Goal: Task Accomplishment & Management: Complete application form

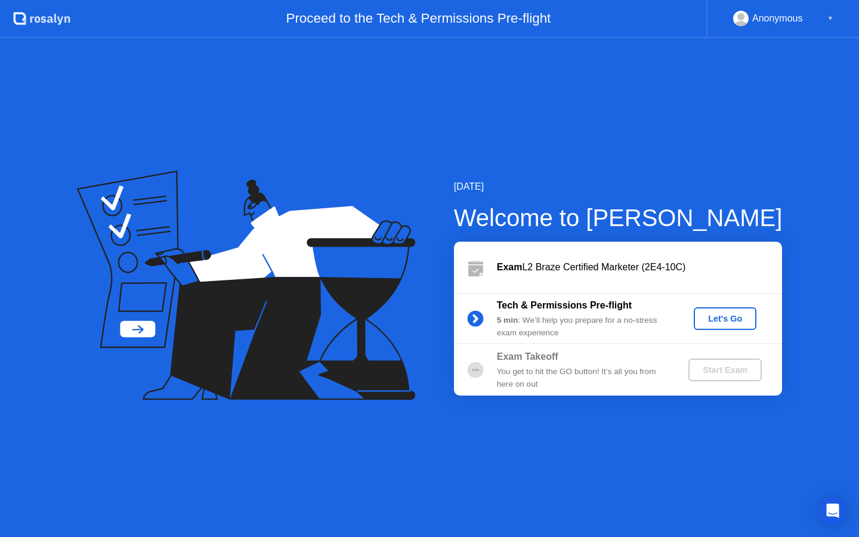
click at [725, 322] on div "Let's Go" at bounding box center [724, 319] width 53 height 10
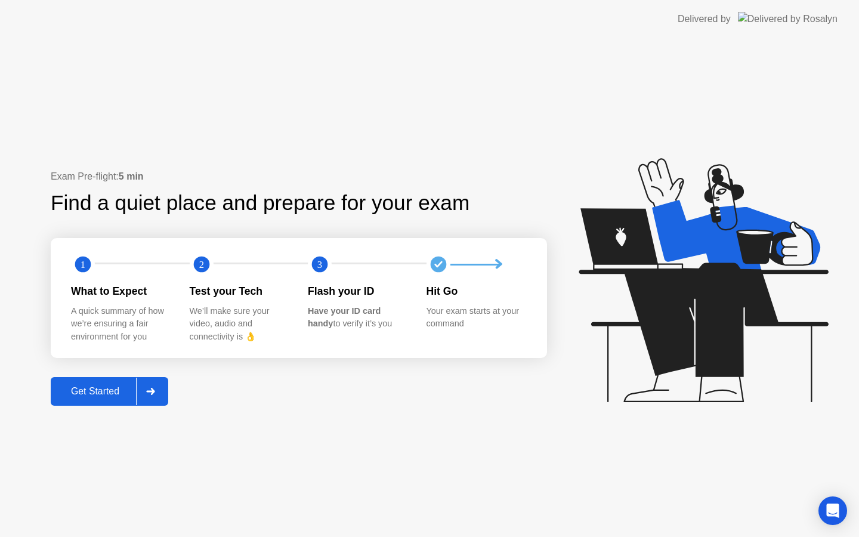
click at [95, 389] on div "Get Started" at bounding box center [95, 391] width 82 height 11
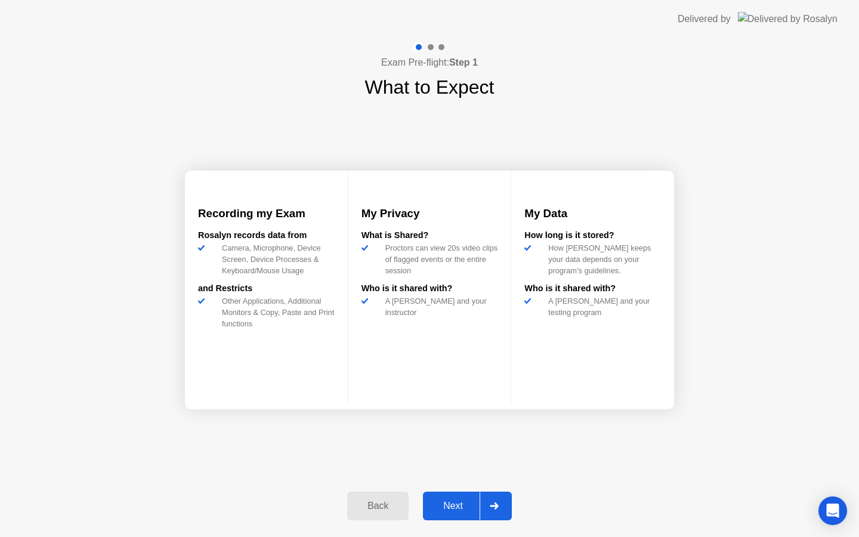
click at [481, 509] on div at bounding box center [493, 505] width 29 height 27
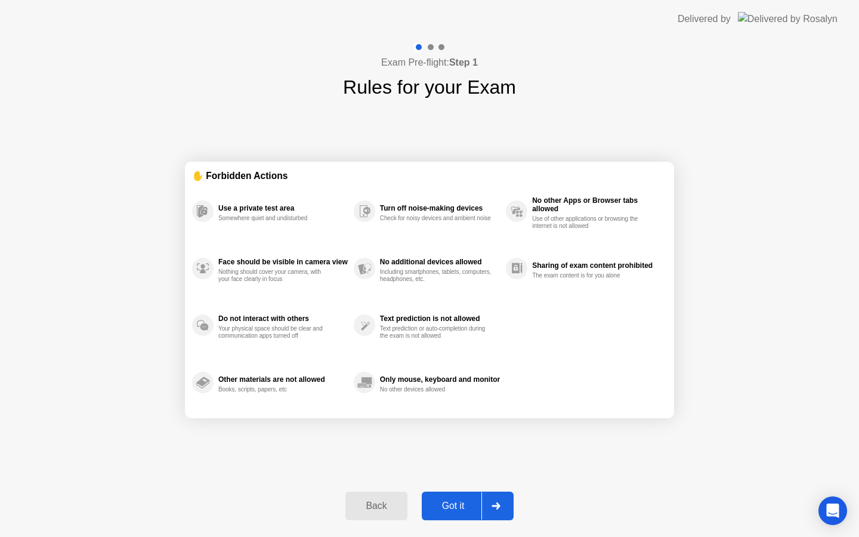
click at [475, 508] on div "Got it" at bounding box center [453, 505] width 56 height 11
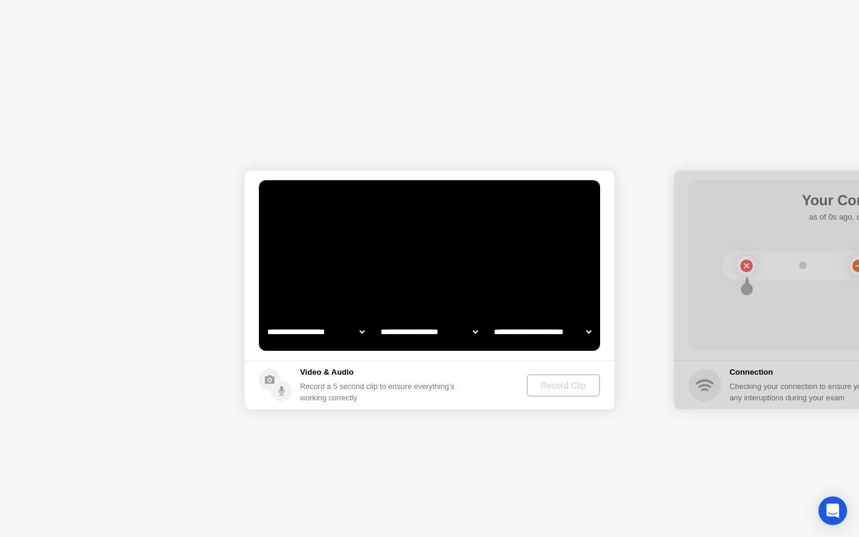
select select "**********"
select select "*******"
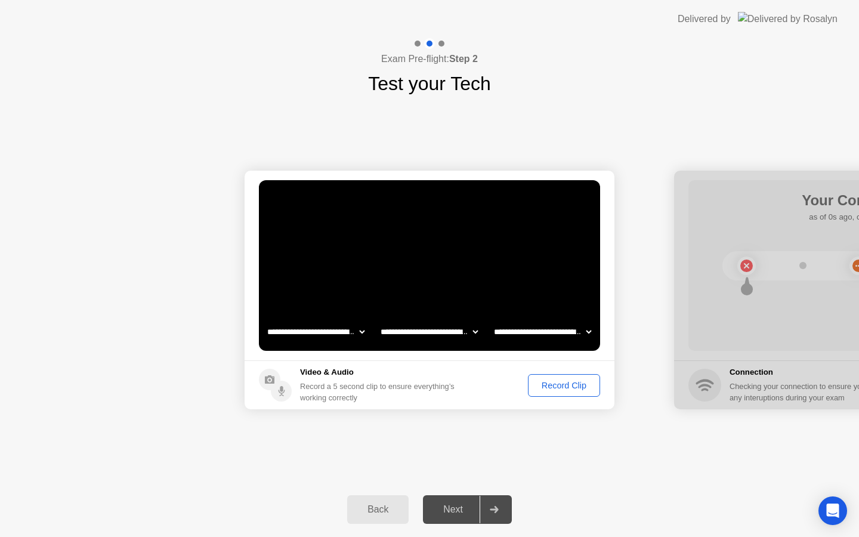
click at [571, 390] on div "Record Clip" at bounding box center [564, 385] width 64 height 10
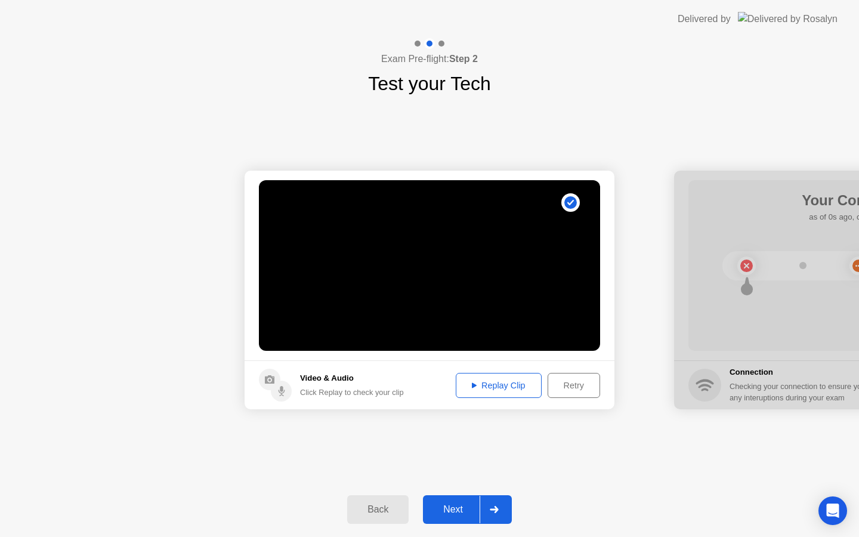
click at [500, 388] on div "Replay Clip" at bounding box center [499, 385] width 78 height 10
click at [461, 515] on div "Next" at bounding box center [452, 509] width 53 height 11
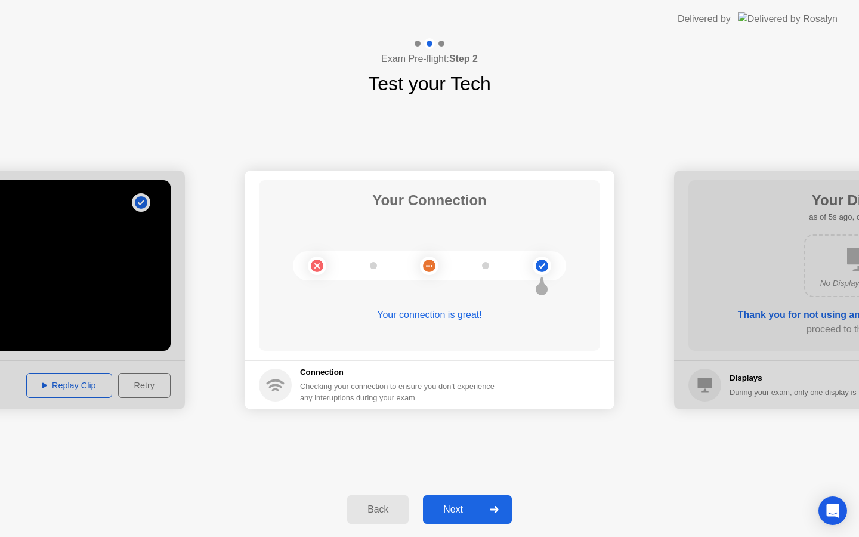
click at [455, 508] on div "Next" at bounding box center [452, 509] width 53 height 11
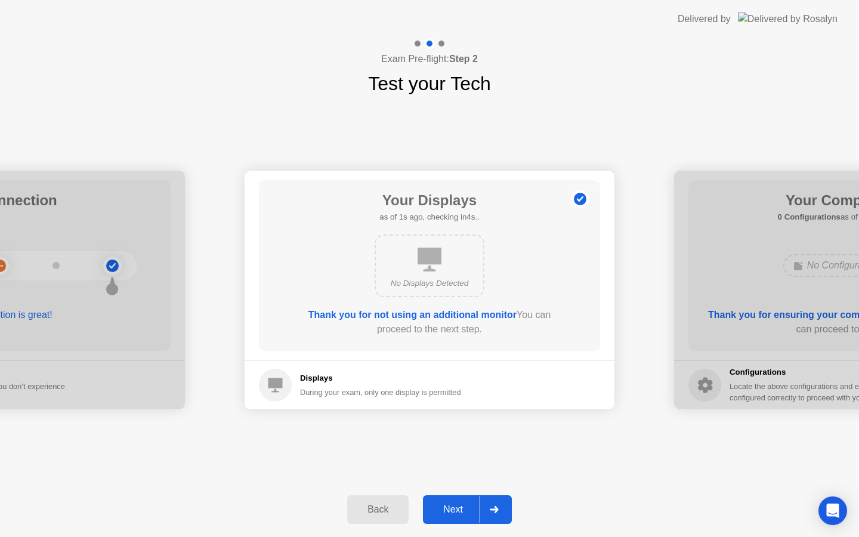
click at [455, 508] on div "Next" at bounding box center [452, 509] width 53 height 11
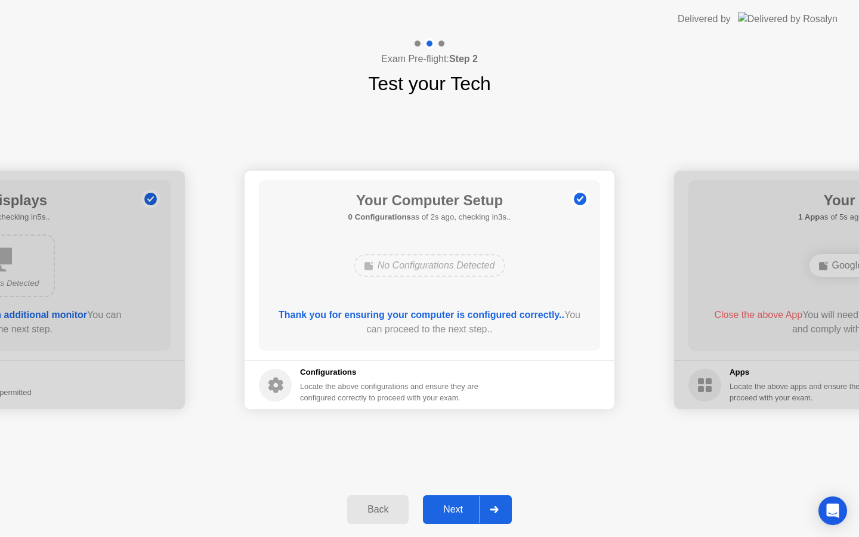
click at [455, 508] on div "Next" at bounding box center [452, 509] width 53 height 11
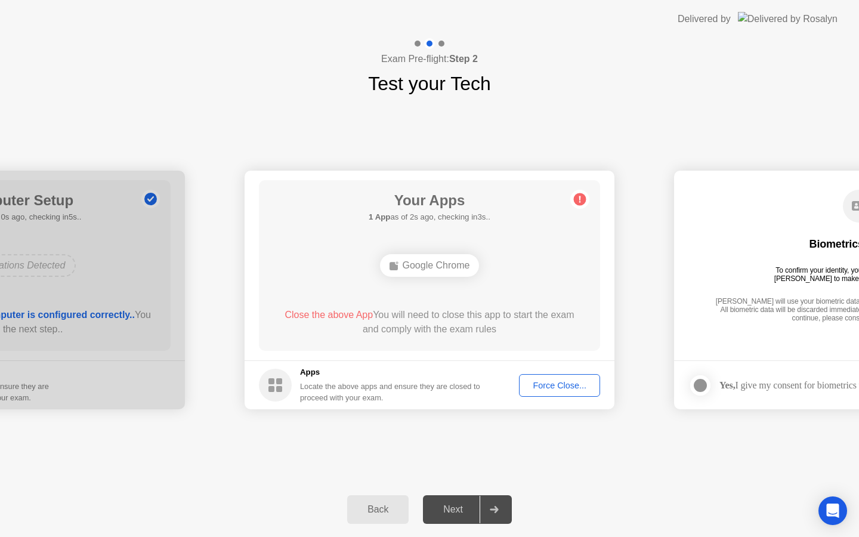
click at [466, 262] on div "Google Chrome" at bounding box center [430, 265] width 100 height 23
click at [549, 385] on div "Force Close..." at bounding box center [559, 385] width 73 height 10
click at [547, 382] on div "Force Close..." at bounding box center [559, 385] width 73 height 10
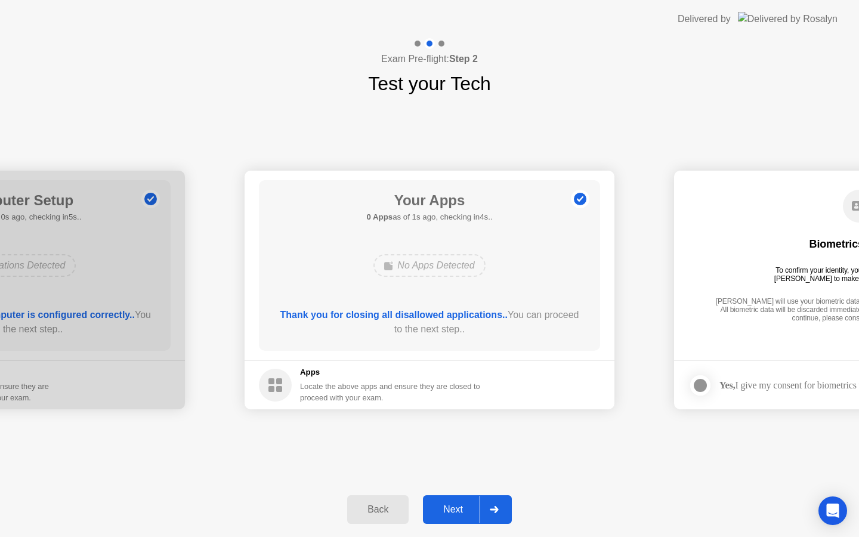
click at [447, 515] on div "Next" at bounding box center [452, 509] width 53 height 11
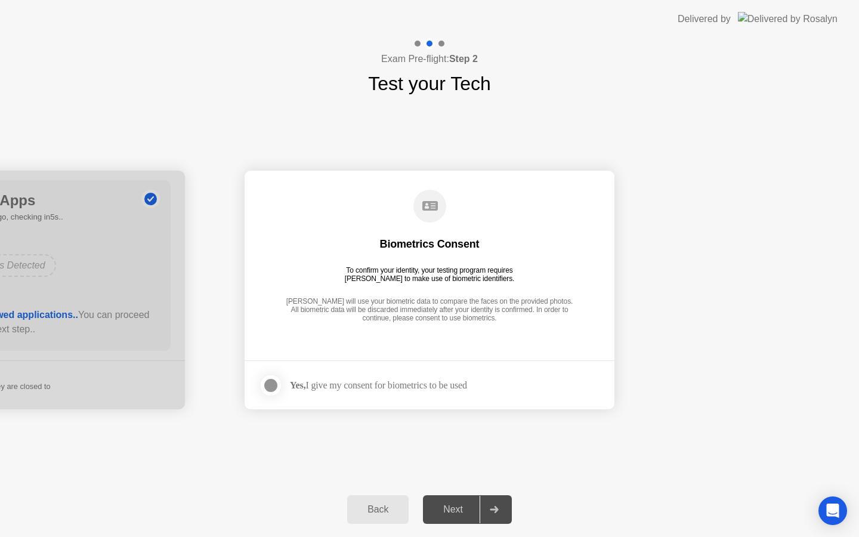
click at [447, 515] on div "Next" at bounding box center [452, 509] width 53 height 11
click at [271, 388] on div at bounding box center [271, 385] width 14 height 14
click at [444, 504] on div "Next" at bounding box center [452, 509] width 53 height 11
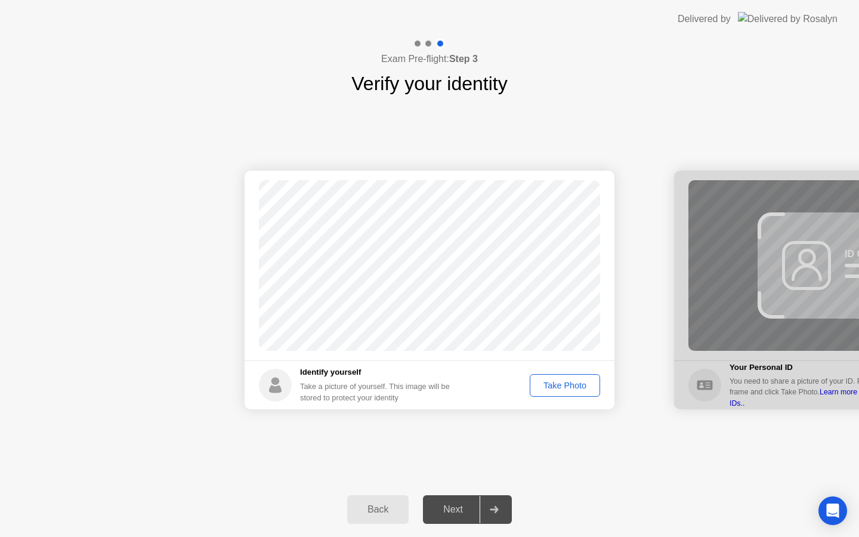
click at [572, 388] on div "Take Photo" at bounding box center [565, 385] width 62 height 10
click at [466, 515] on div "Next" at bounding box center [452, 509] width 53 height 11
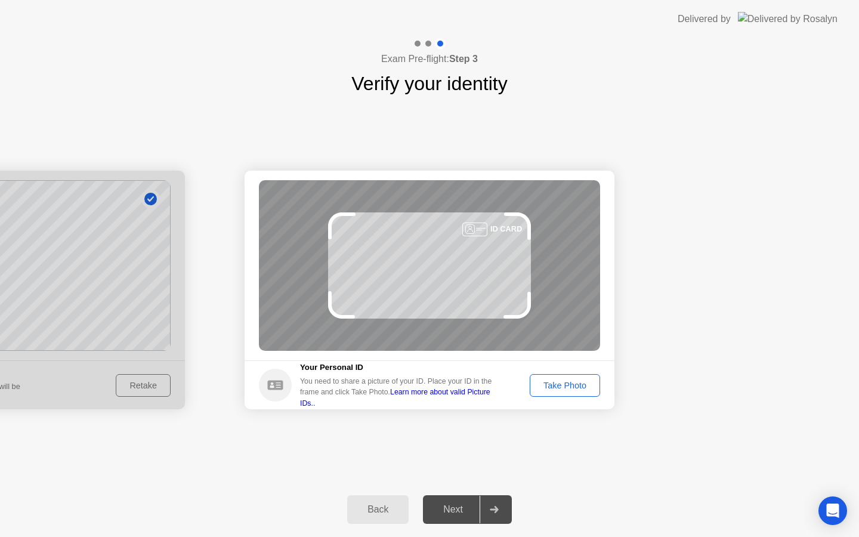
click at [576, 388] on div "Take Photo" at bounding box center [565, 385] width 62 height 10
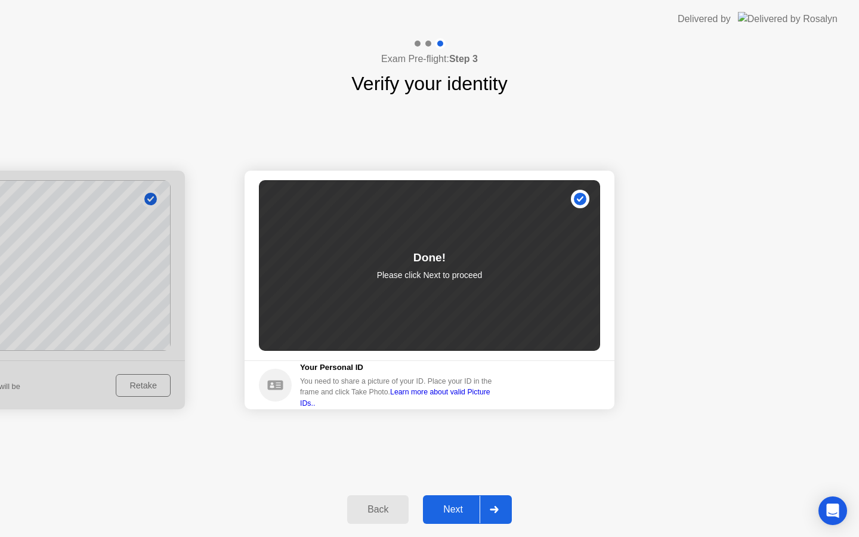
click at [465, 512] on div "Next" at bounding box center [452, 509] width 53 height 11
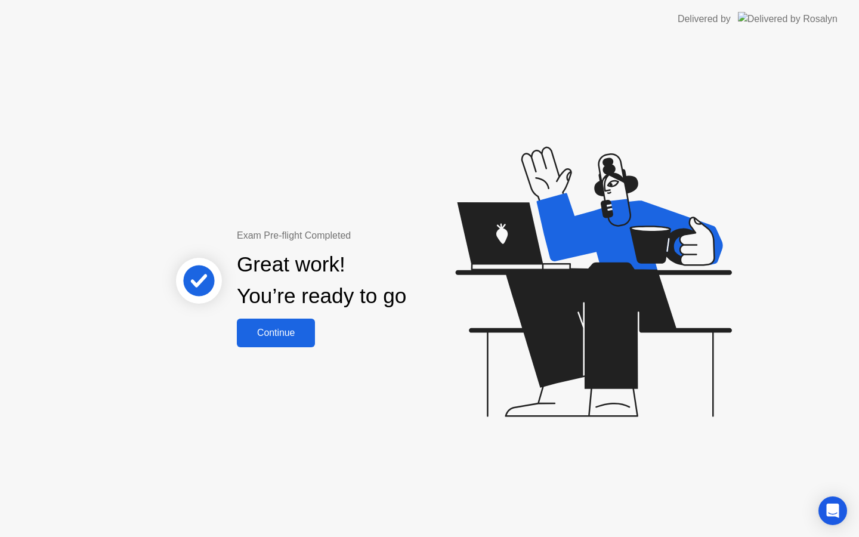
click at [302, 338] on div "Continue" at bounding box center [275, 332] width 71 height 11
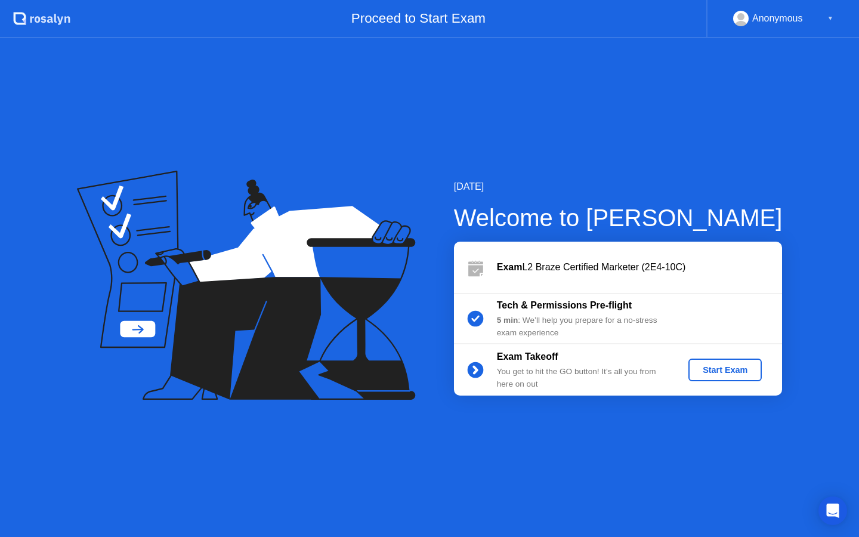
click at [823, 17] on div "Anonymous ▼" at bounding box center [783, 19] width 100 height 16
click at [824, 23] on div "Anonymous ▼" at bounding box center [783, 19] width 100 height 16
click at [719, 363] on button "Start Exam" at bounding box center [724, 369] width 73 height 23
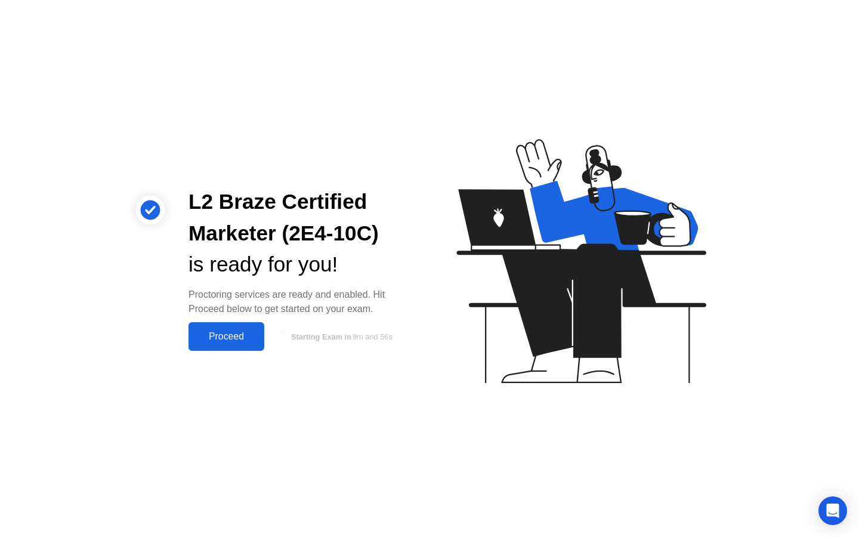
click at [249, 338] on div "Proceed" at bounding box center [226, 336] width 69 height 11
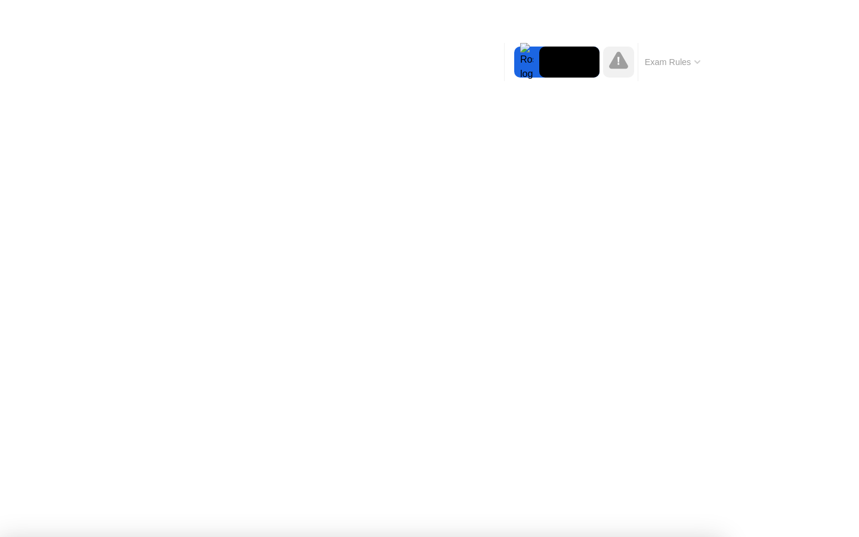
click at [817, 536] on div at bounding box center [429, 537] width 859 height 0
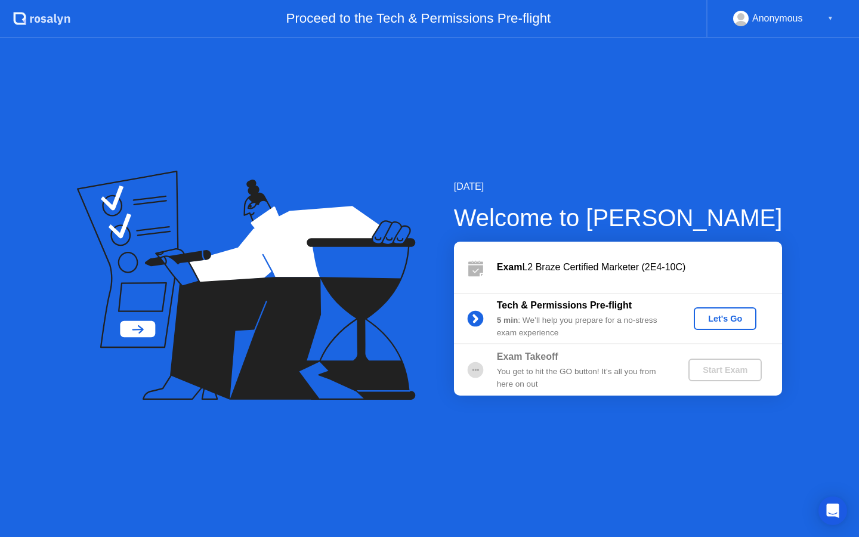
click at [738, 320] on div "Let's Go" at bounding box center [724, 319] width 53 height 10
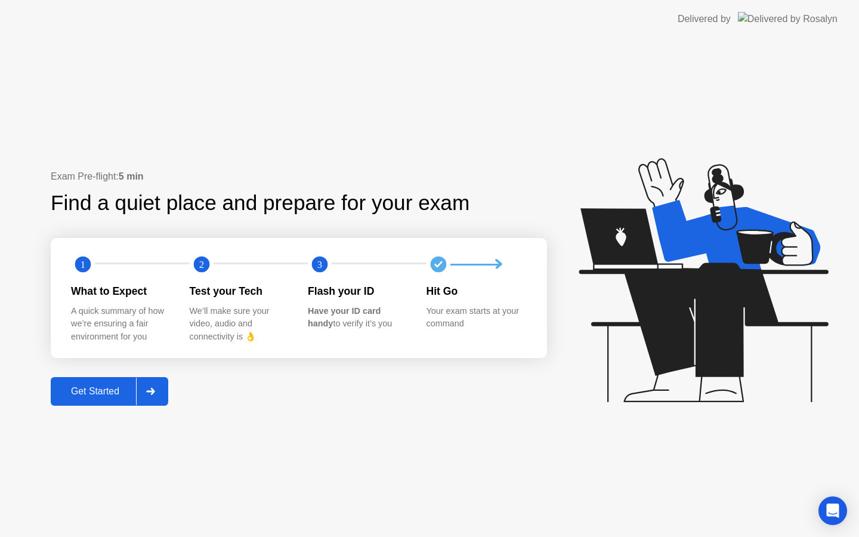
click at [95, 395] on div "Get Started" at bounding box center [95, 391] width 82 height 11
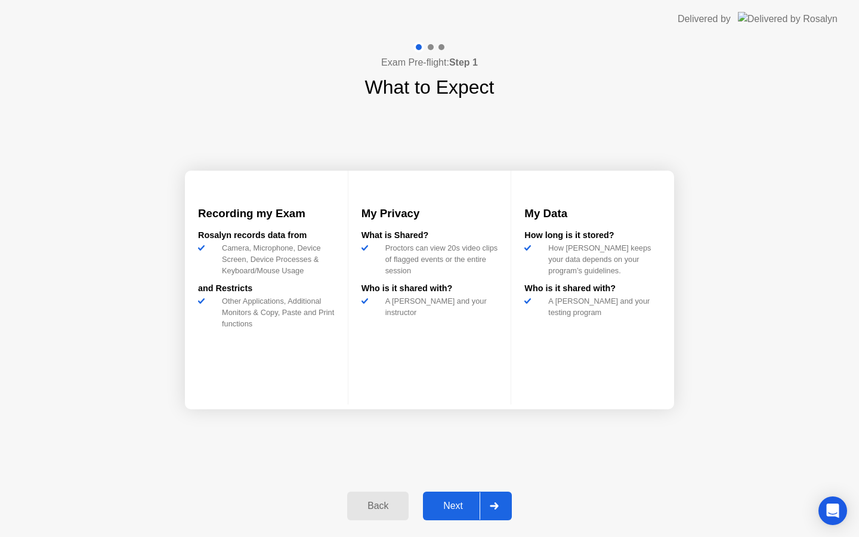
click at [454, 504] on div "Next" at bounding box center [452, 505] width 53 height 11
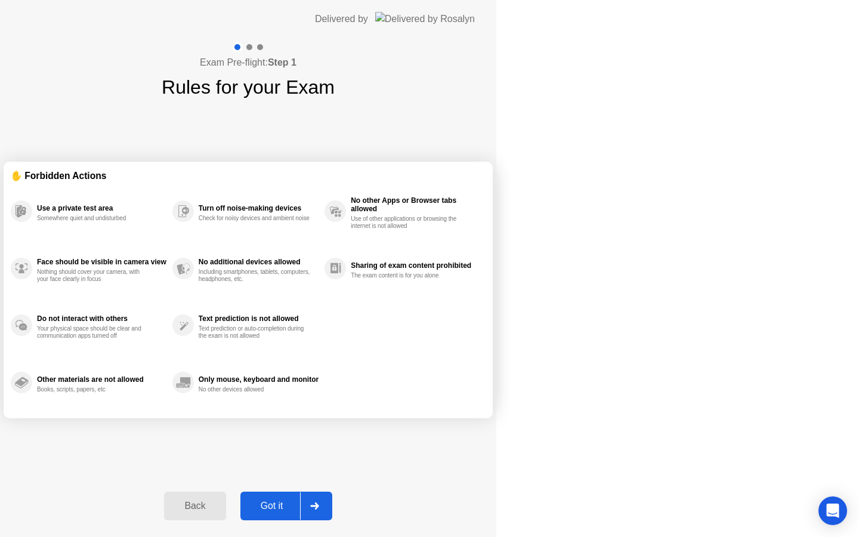
click at [300, 509] on div "Got it" at bounding box center [272, 505] width 56 height 11
select select "Available cameras"
select select "Available speakers"
select select "Available microphones"
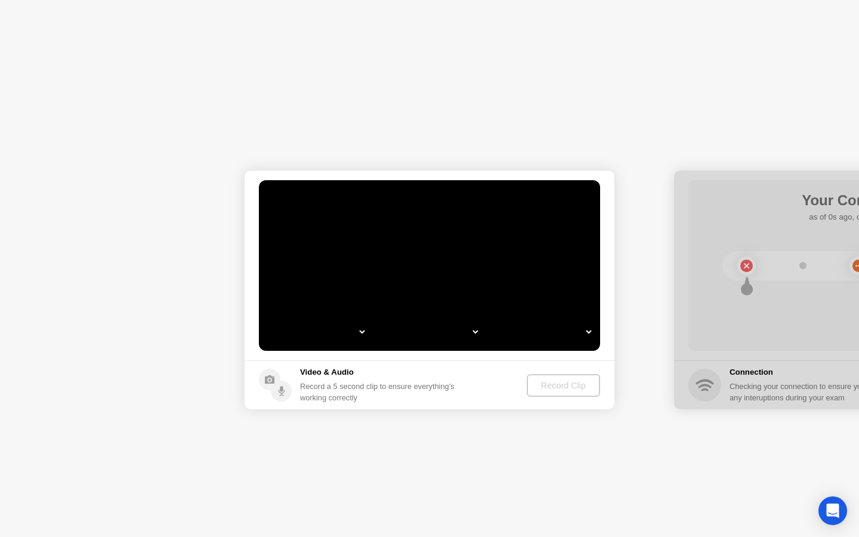
select select "**********"
select select "*******"
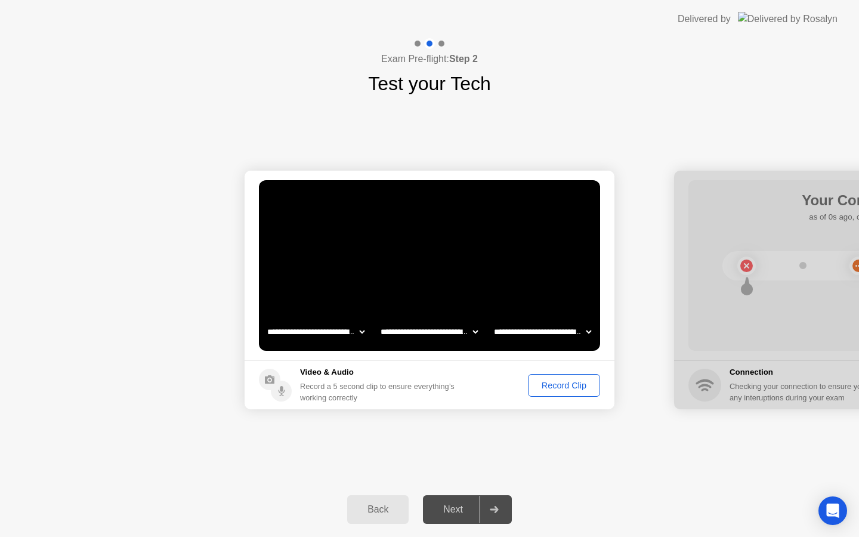
click at [564, 384] on div "Record Clip" at bounding box center [564, 385] width 64 height 10
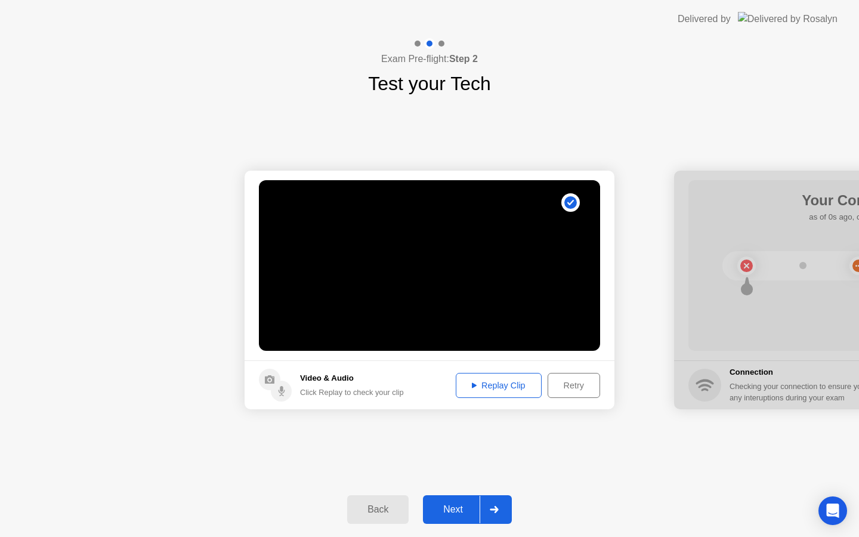
click at [459, 510] on div "Next" at bounding box center [452, 509] width 53 height 11
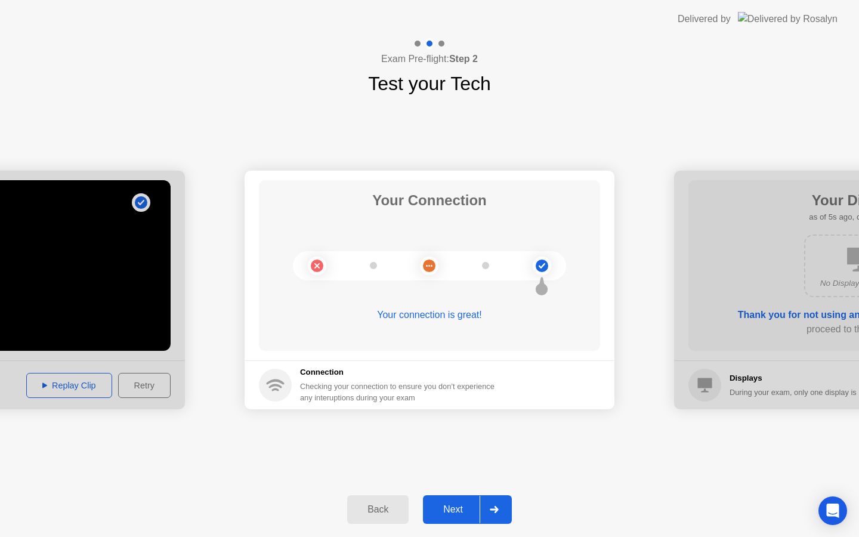
click at [494, 513] on div at bounding box center [493, 509] width 29 height 27
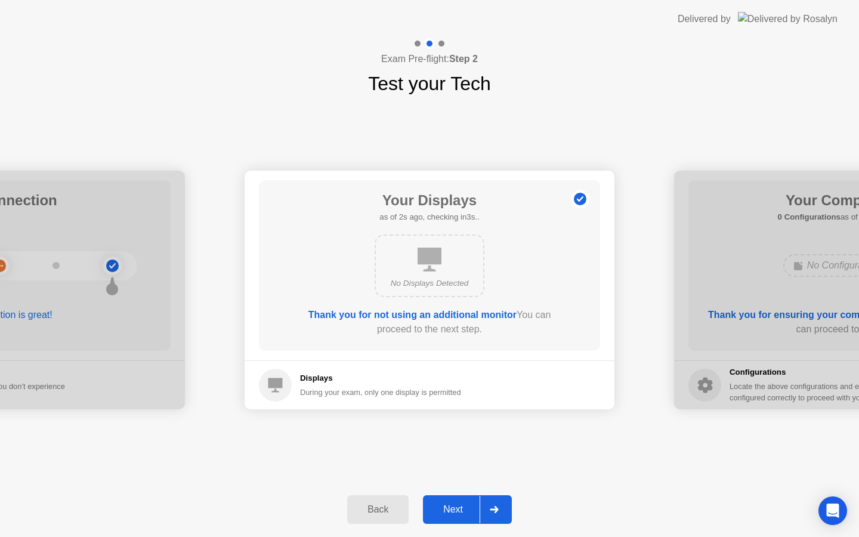
click at [494, 514] on div at bounding box center [493, 509] width 29 height 27
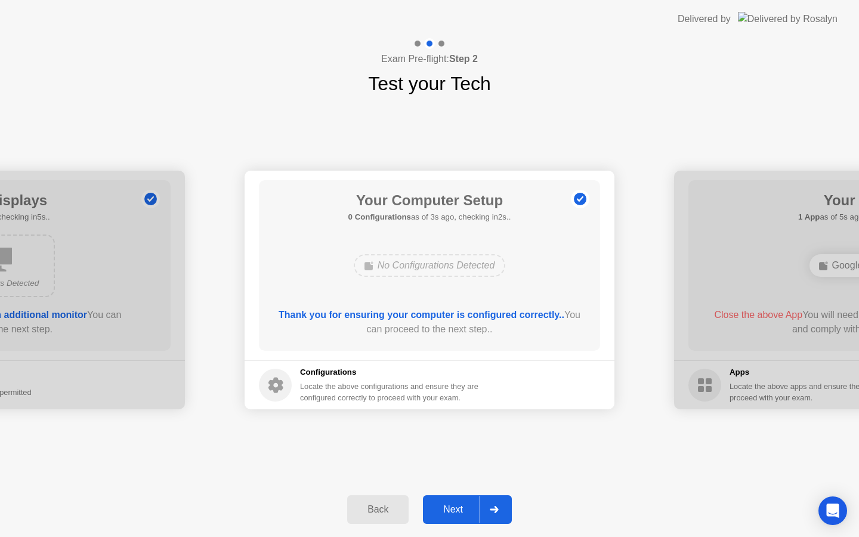
click at [363, 513] on div "Back" at bounding box center [378, 509] width 54 height 11
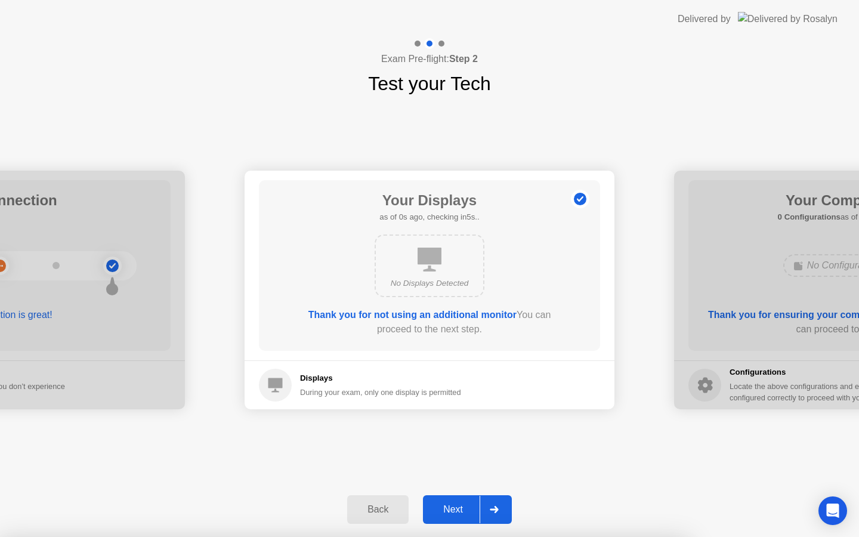
click at [443, 518] on button "Next" at bounding box center [467, 509] width 89 height 29
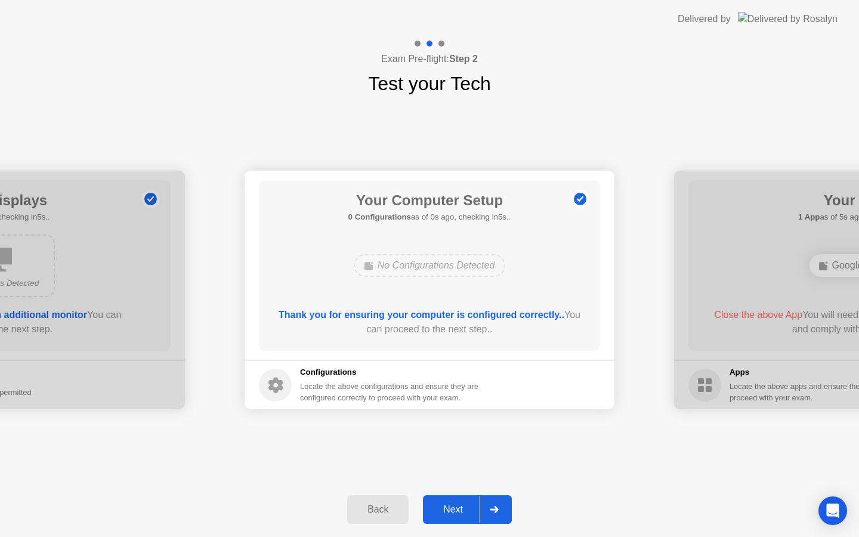
click at [451, 515] on div "Next" at bounding box center [452, 509] width 53 height 11
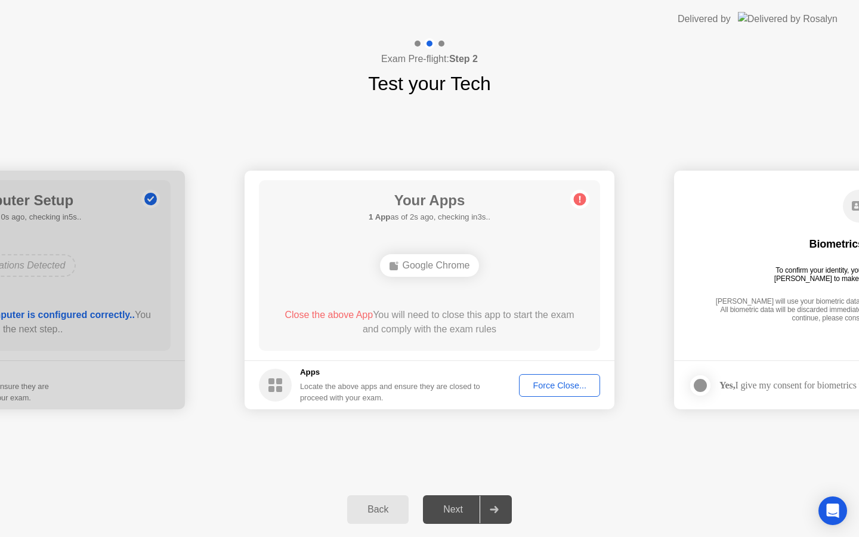
click at [552, 388] on div "Force Close..." at bounding box center [559, 385] width 73 height 10
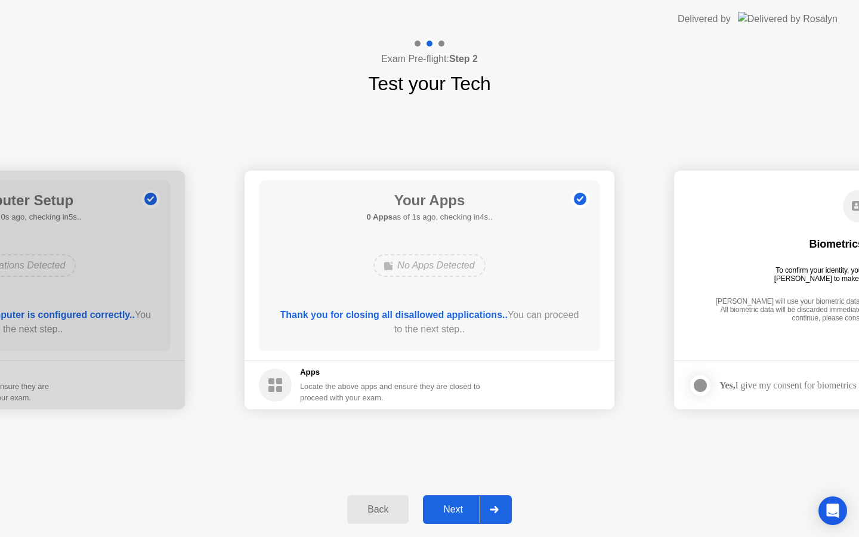
click at [448, 514] on div "Next" at bounding box center [452, 509] width 53 height 11
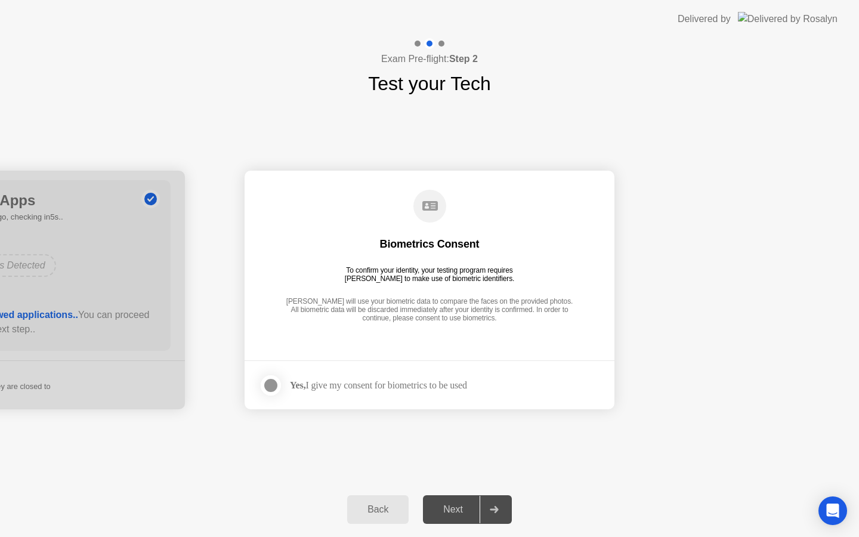
click at [345, 389] on div "Yes, I give my consent for biometrics to be used" at bounding box center [378, 384] width 177 height 11
click at [310, 382] on div "Yes, I give my consent for biometrics to be used" at bounding box center [378, 384] width 177 height 11
click at [267, 383] on div at bounding box center [271, 385] width 14 height 14
click at [451, 497] on button "Next" at bounding box center [467, 509] width 89 height 29
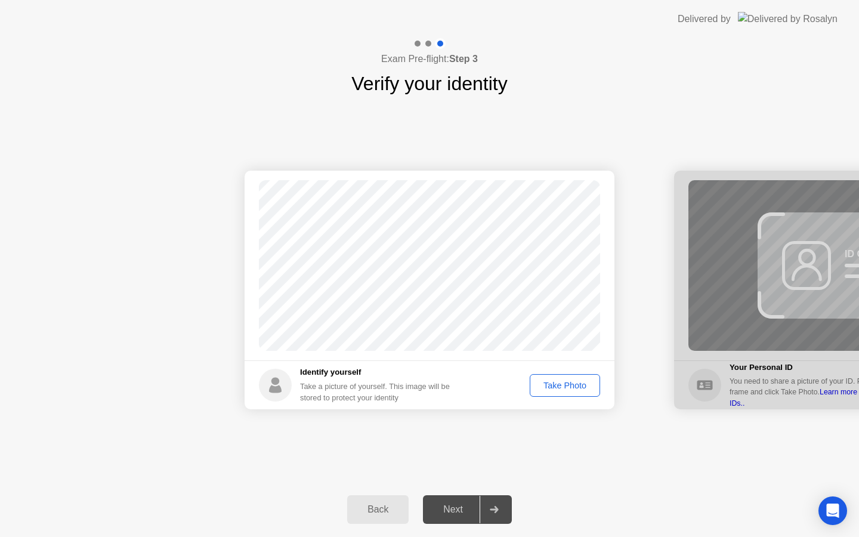
click at [564, 389] on div "Take Photo" at bounding box center [565, 385] width 62 height 10
click at [455, 505] on div "Next" at bounding box center [452, 509] width 53 height 11
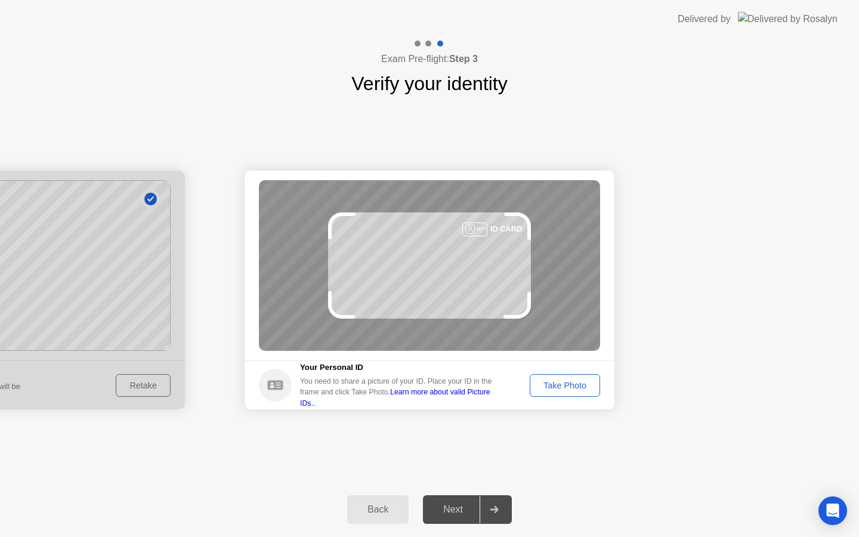
click at [574, 382] on div "Take Photo" at bounding box center [565, 385] width 62 height 10
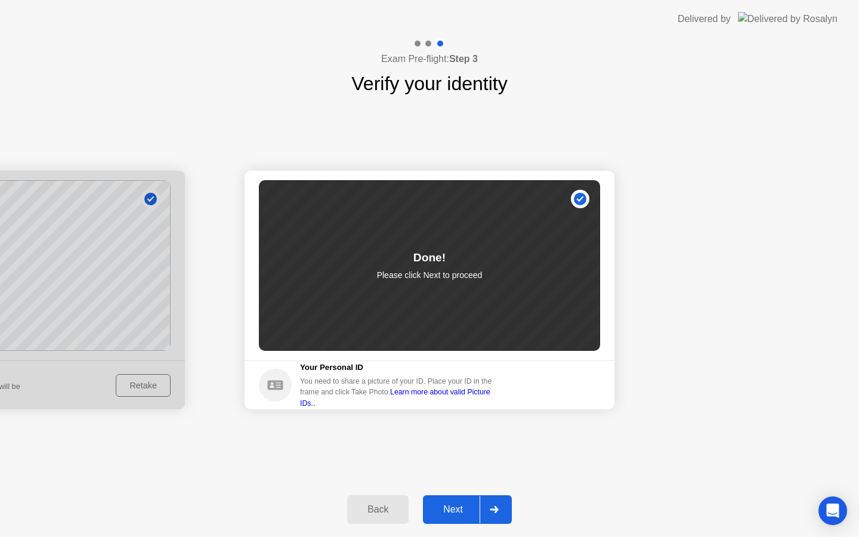
click at [463, 521] on button "Next" at bounding box center [467, 509] width 89 height 29
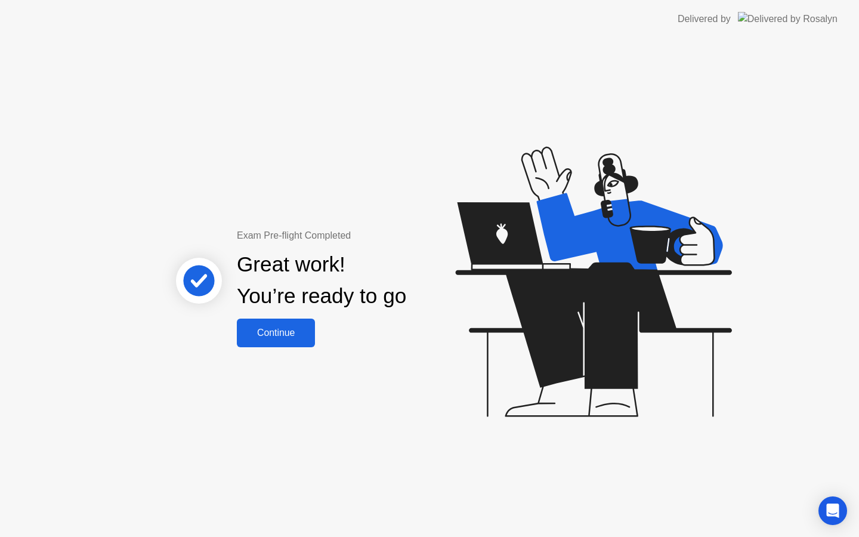
click at [288, 324] on button "Continue" at bounding box center [276, 332] width 78 height 29
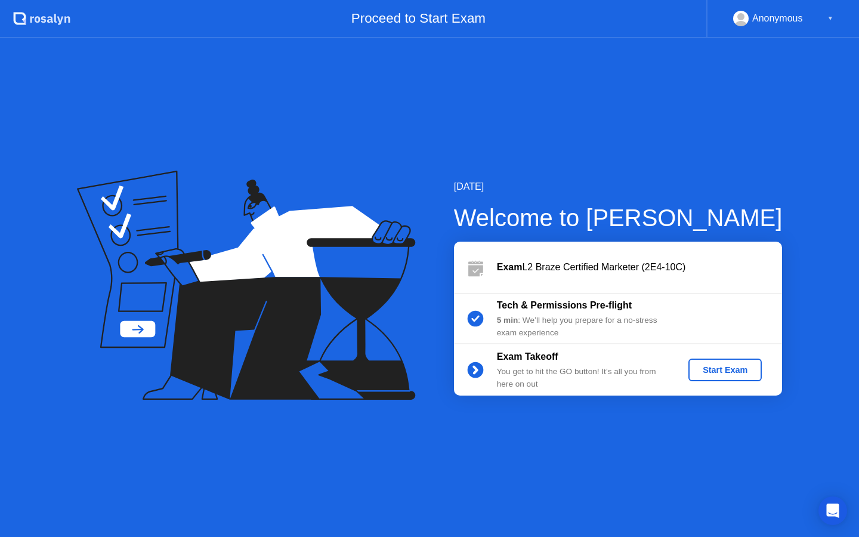
click at [723, 366] on div "Start Exam" at bounding box center [725, 370] width 64 height 10
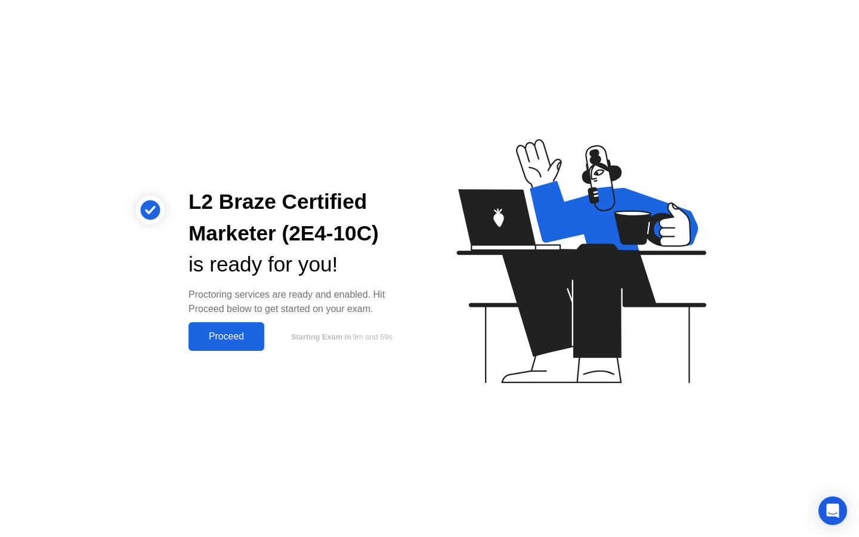
click at [210, 337] on div "Proceed" at bounding box center [226, 336] width 69 height 11
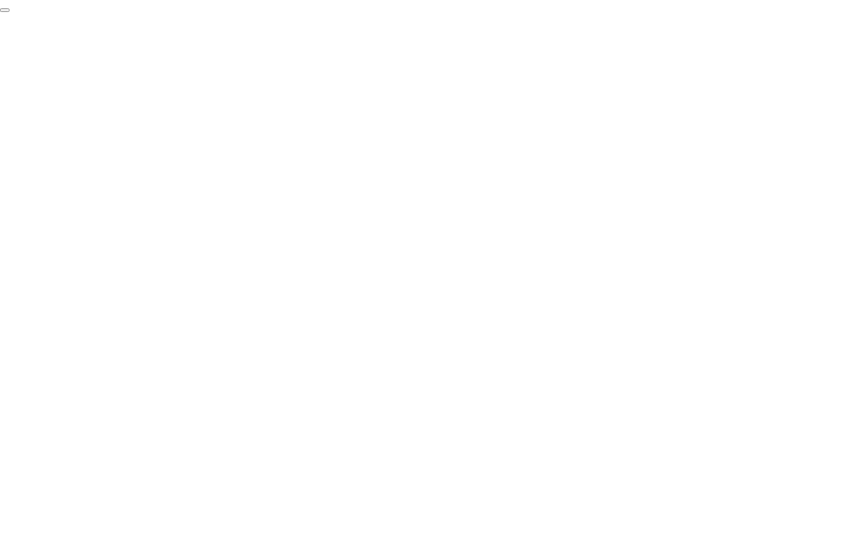
click div "End Proctoring Session"
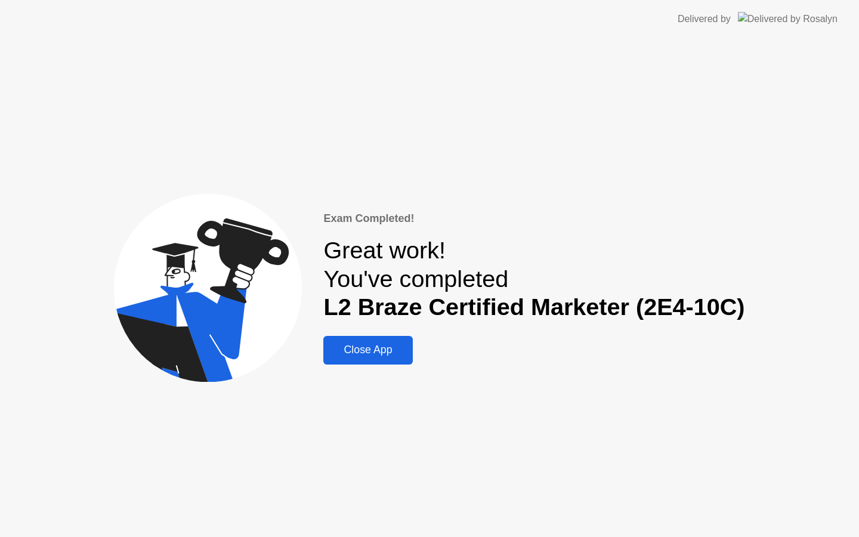
click at [363, 356] on div "Close App" at bounding box center [368, 349] width 82 height 13
